Goal: Transaction & Acquisition: Purchase product/service

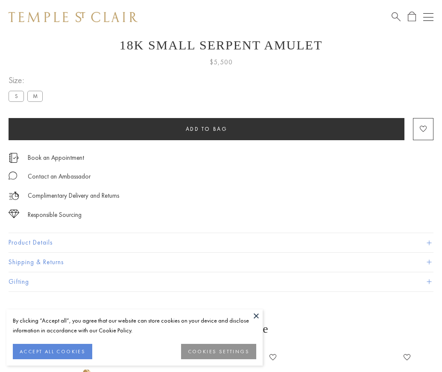
scroll to position [34, 0]
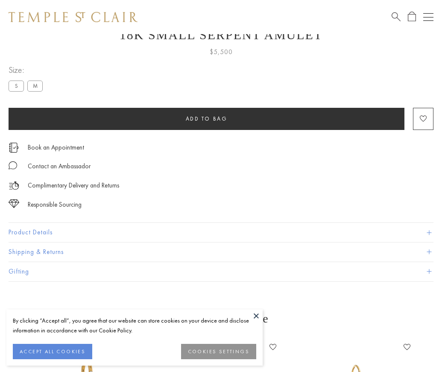
click at [206, 119] on span "Add to bag" at bounding box center [207, 118] width 42 height 7
